Goal: Task Accomplishment & Management: Use online tool/utility

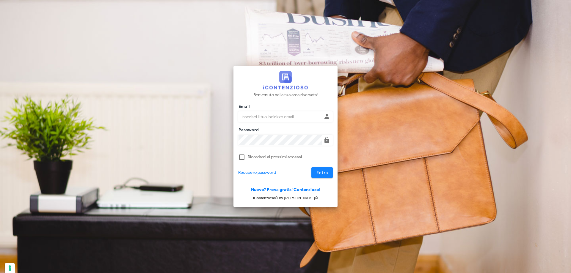
type input "p.rizza@studioassociatoadrev.it"
click at [331, 174] on button "Entra" at bounding box center [322, 172] width 22 height 11
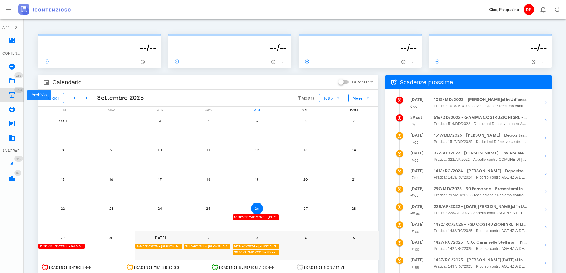
click at [15, 92] on icon at bounding box center [11, 95] width 7 height 7
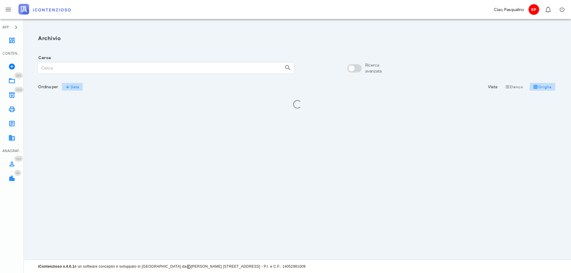
click at [78, 70] on input "Cerca" at bounding box center [158, 68] width 241 height 10
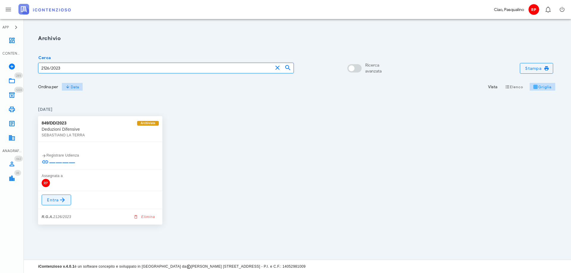
type input "2126/2023"
click at [46, 199] on link "Entra" at bounding box center [56, 200] width 29 height 11
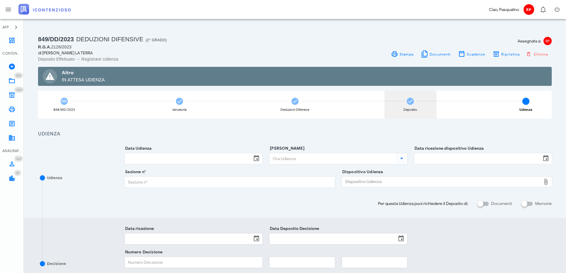
click at [409, 97] on div "Deposito" at bounding box center [411, 105] width 52 height 28
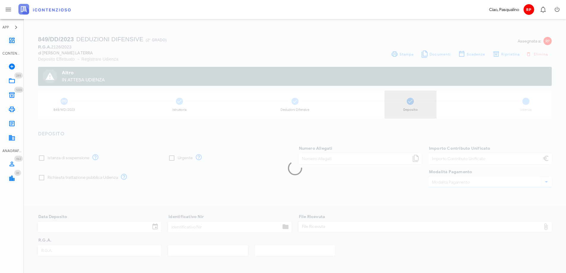
type input "30,00"
type input "06/07/2023"
type input "298"
type input "2126"
type input "2023"
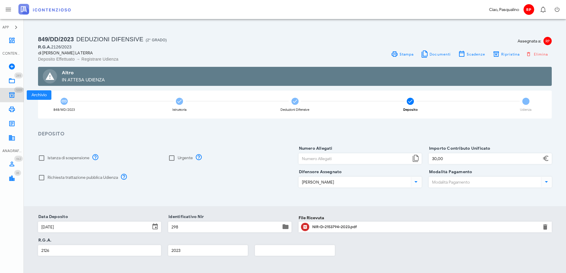
click at [16, 94] on link "1223 Archivio 1223" at bounding box center [12, 95] width 24 height 14
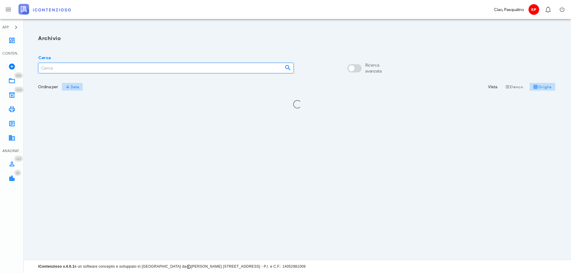
click at [65, 70] on input "Cerca" at bounding box center [158, 68] width 241 height 10
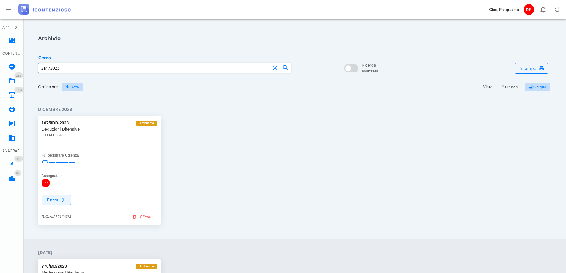
type input "2171/2023"
click at [62, 196] on icon at bounding box center [62, 199] width 7 height 7
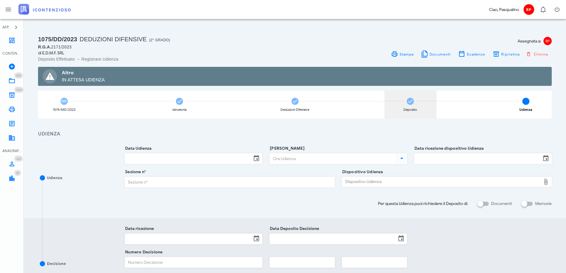
click at [410, 105] on div "Deposito" at bounding box center [411, 105] width 52 height 28
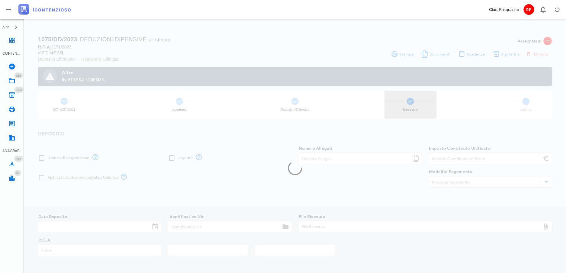
type input "30,00"
type input "[DATE]"
type input "279"
type input "2171"
type input "2023"
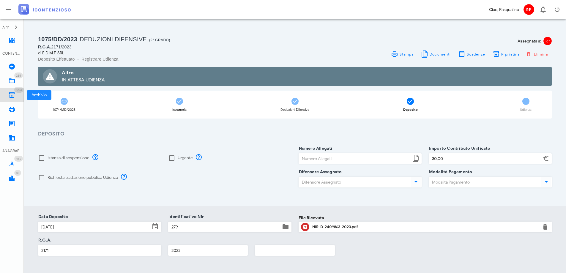
click at [18, 91] on span "1223" at bounding box center [19, 90] width 6 height 4
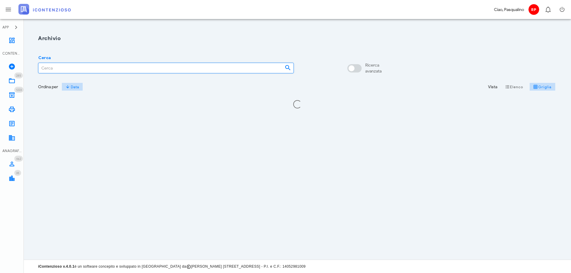
click at [80, 67] on input "Cerca" at bounding box center [158, 68] width 241 height 10
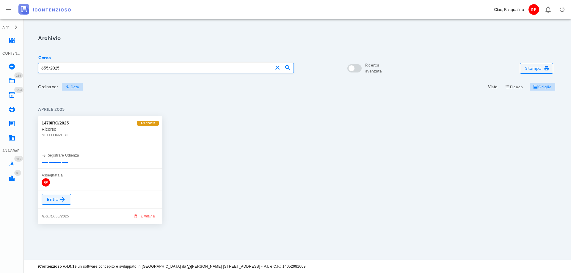
type input "655/2025"
click at [61, 199] on icon at bounding box center [62, 199] width 7 height 7
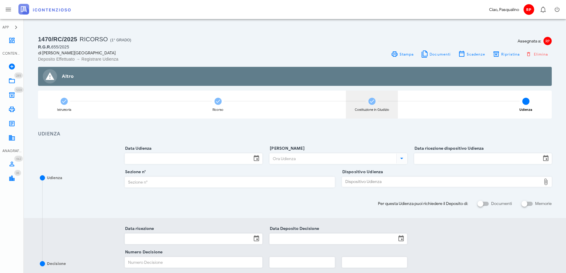
click at [375, 104] on div "Costituzione in Giudizio" at bounding box center [372, 105] width 52 height 28
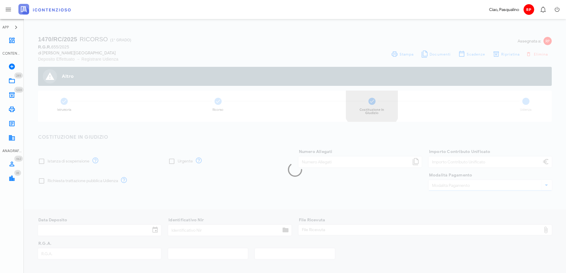
type input "250,00"
type input "14/04/2025"
type input "353"
type input "655"
type input "2025"
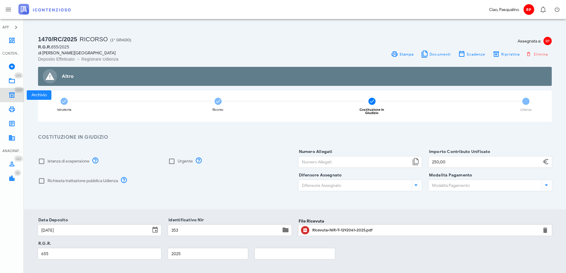
click at [10, 98] on icon at bounding box center [11, 95] width 7 height 7
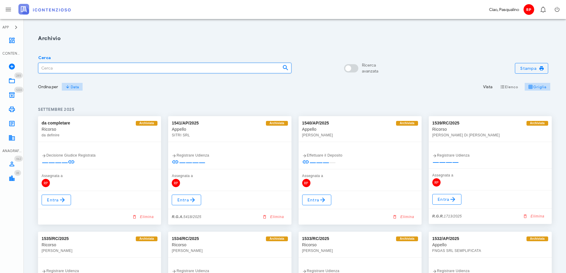
click at [105, 70] on input "Cerca" at bounding box center [157, 68] width 239 height 10
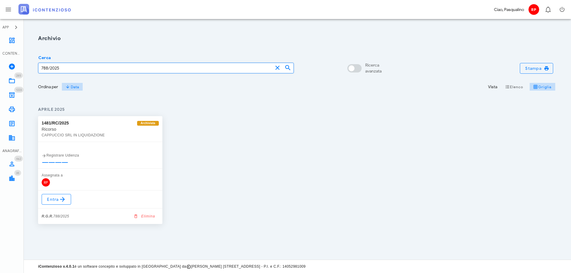
type input "788/2025"
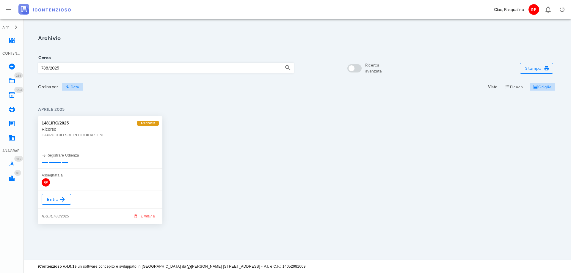
click at [53, 206] on div "Entra R.G.R. 788/2025 Elimina" at bounding box center [100, 208] width 124 height 34
click at [54, 200] on span "Entra" at bounding box center [56, 199] width 19 height 7
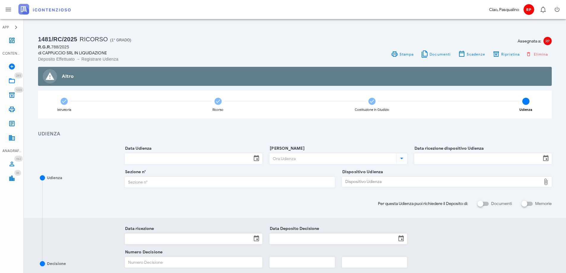
click at [378, 101] on div "Costituzione in Giudizio" at bounding box center [372, 105] width 52 height 28
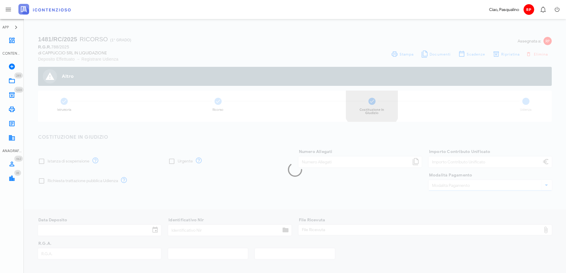
type input "30,00"
type input "[DATE]"
type input "354"
type input "788"
type input "2025"
